Goal: Transaction & Acquisition: Purchase product/service

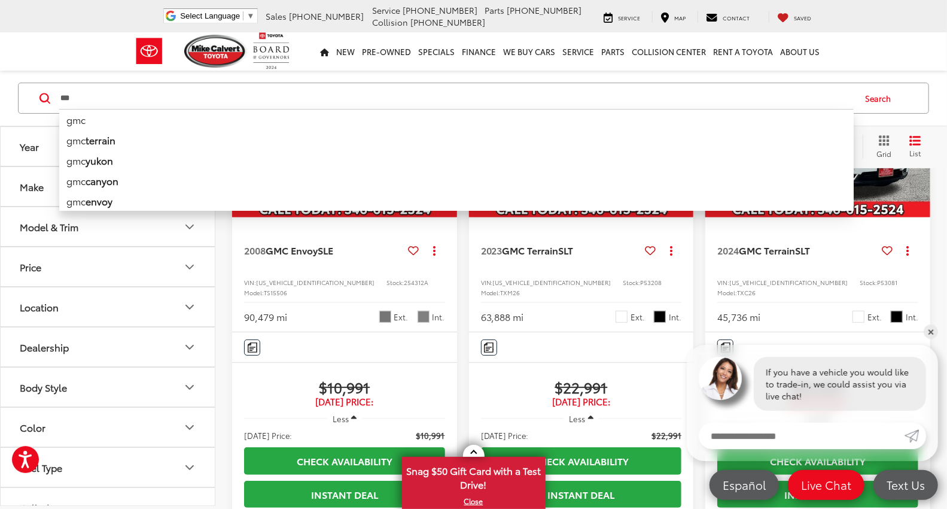
drag, startPoint x: 107, startPoint y: 93, endPoint x: 44, endPoint y: 91, distance: 62.9
click at [44, 91] on div "*** *** gmc gmc terrain gmc yukon gmc canyon gmc envoy gmc with bluetooth® gmc …" at bounding box center [473, 98] width 911 height 31
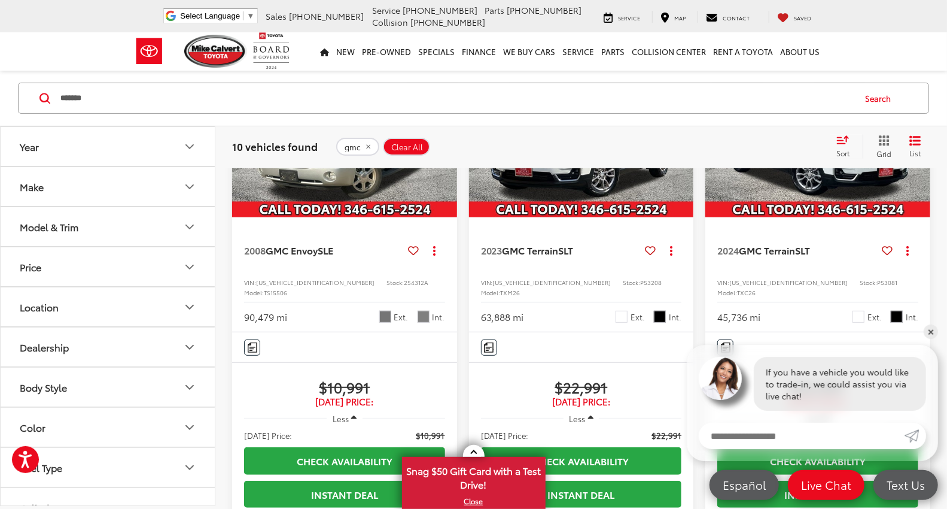
type input "*******"
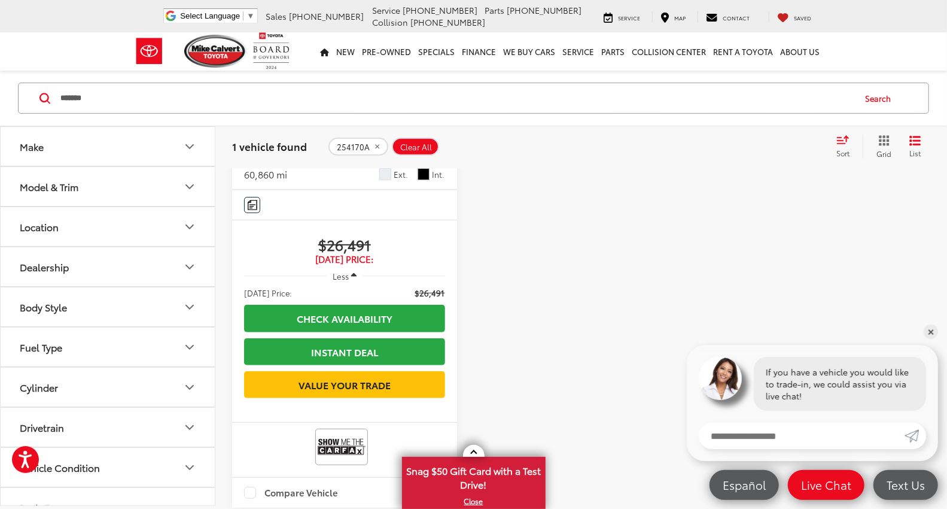
scroll to position [409, 0]
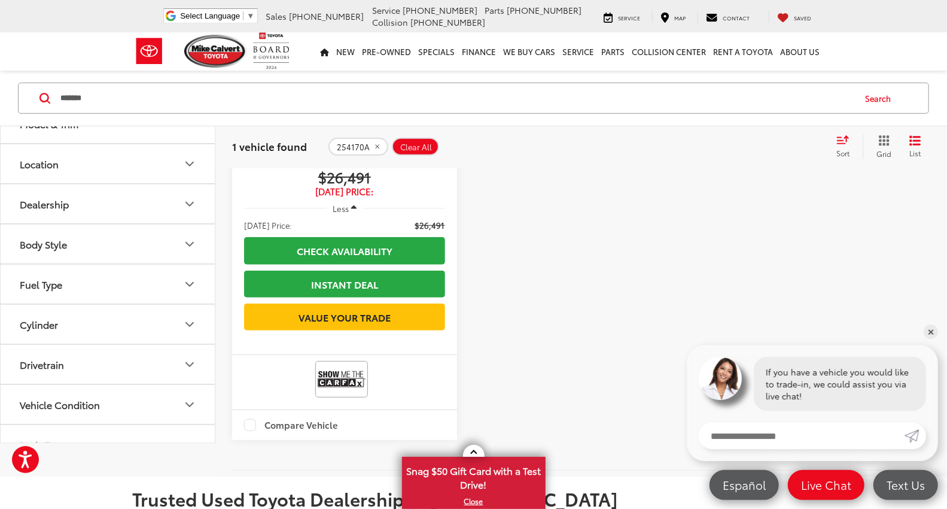
click at [530, 274] on div at bounding box center [581, 139] width 225 height 602
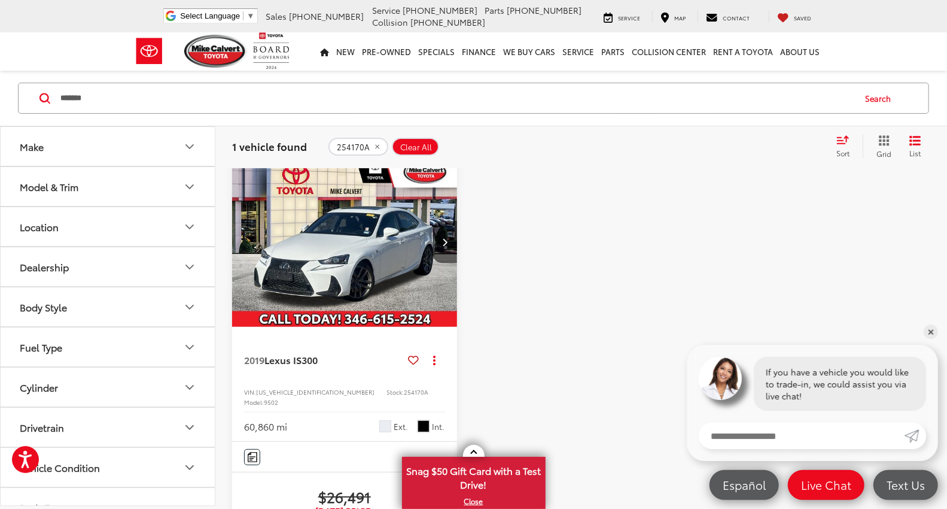
scroll to position [77, 0]
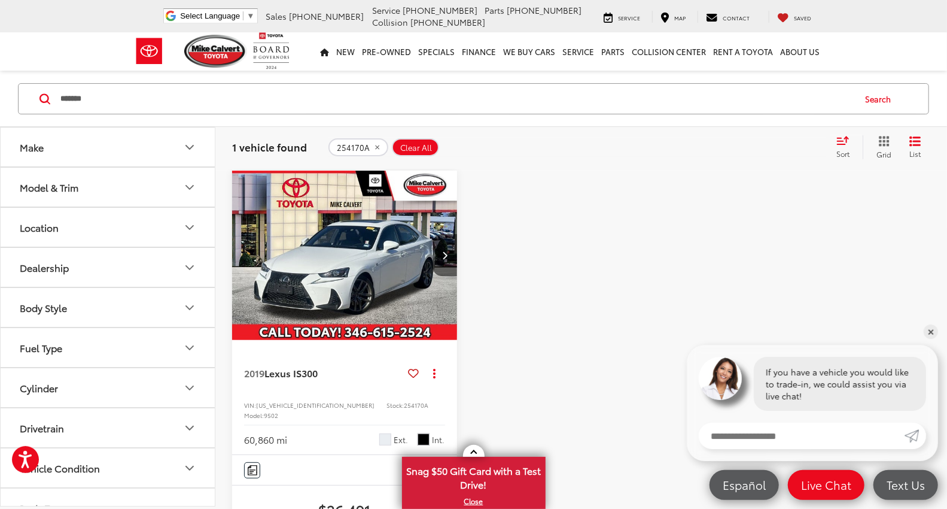
click at [355, 266] on img "2019 Lexus IS 300 0" at bounding box center [345, 256] width 227 height 170
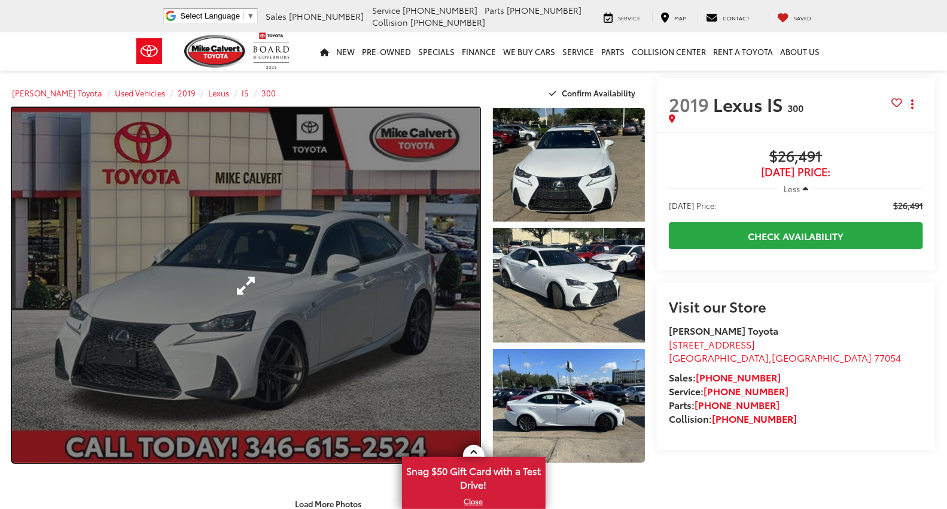
click at [241, 297] on link "Expand Photo 0" at bounding box center [246, 285] width 468 height 355
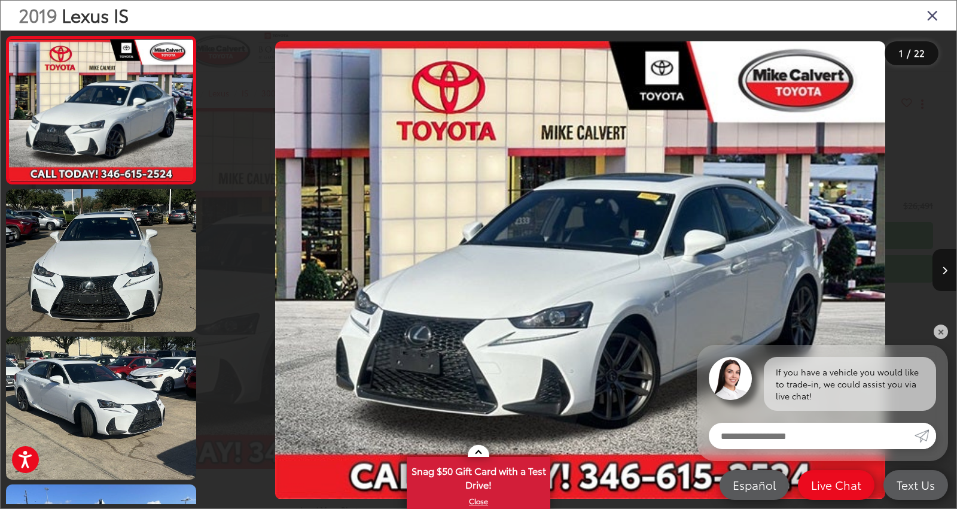
click at [930, 14] on icon "Close gallery" at bounding box center [933, 15] width 12 height 16
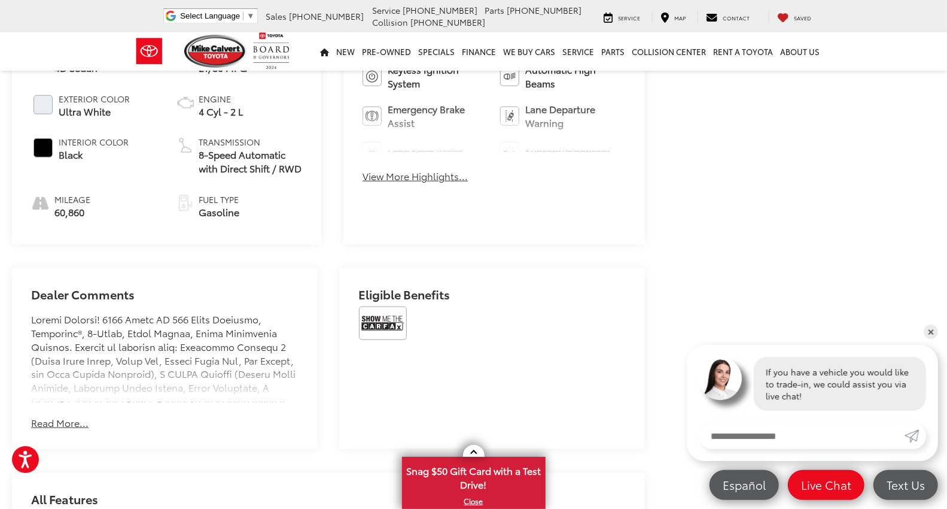
scroll to position [598, 0]
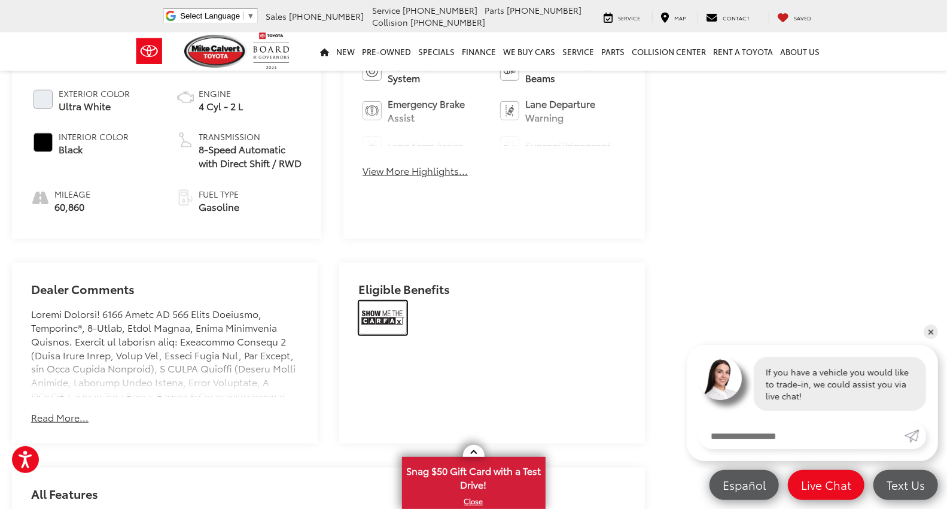
click at [385, 302] on img at bounding box center [383, 318] width 48 height 34
